Goal: Information Seeking & Learning: Understand process/instructions

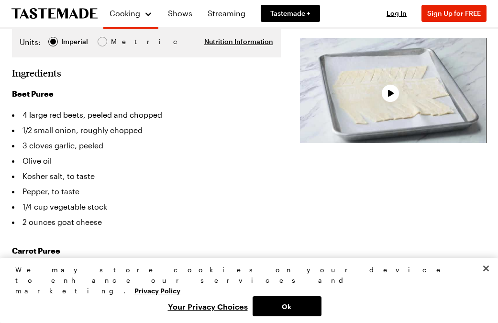
scroll to position [278, 0]
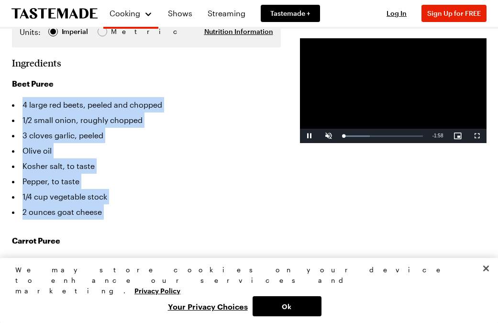
drag, startPoint x: 20, startPoint y: 87, endPoint x: 110, endPoint y: 205, distance: 148.9
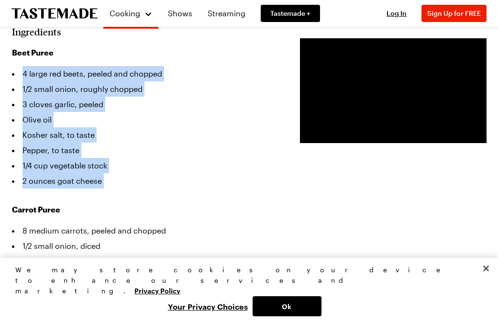
scroll to position [308, 0]
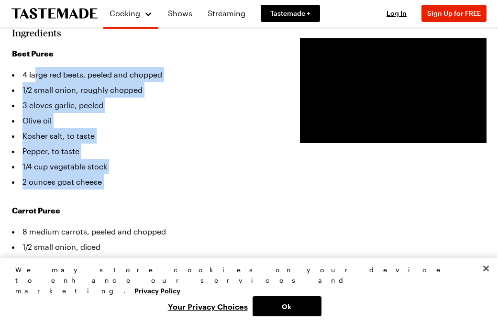
drag, startPoint x: 36, startPoint y: 54, endPoint x: 107, endPoint y: 174, distance: 139.9
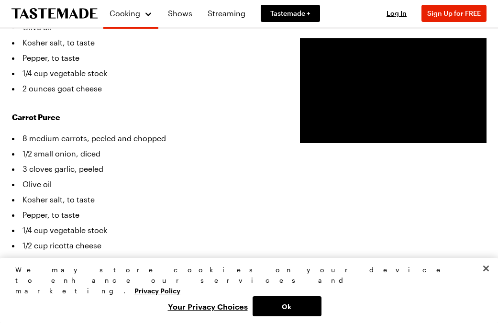
scroll to position [403, 0]
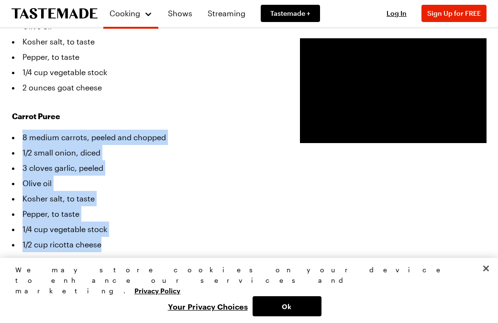
drag, startPoint x: 20, startPoint y: 113, endPoint x: 108, endPoint y: 233, distance: 148.9
click at [108, 233] on ul "8 medium carrots, peeled and chopped 1/2 small onion, diced 3 cloves garlic, pe…" at bounding box center [146, 191] width 269 height 123
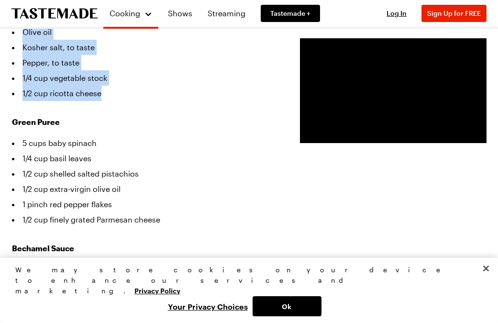
scroll to position [555, 0]
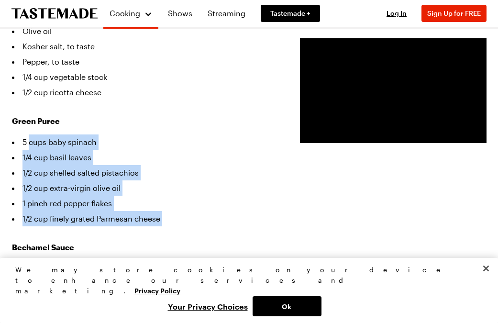
drag, startPoint x: 28, startPoint y: 124, endPoint x: 167, endPoint y: 213, distance: 165.0
click at [167, 213] on div "Beet Puree 4 large red beets, peeled and chopped 1/2 small onion, roughly chopp…" at bounding box center [146, 109] width 269 height 617
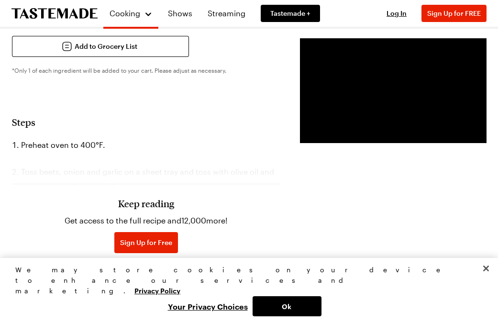
scroll to position [1035, 0]
